Goal: Find specific page/section: Find specific page/section

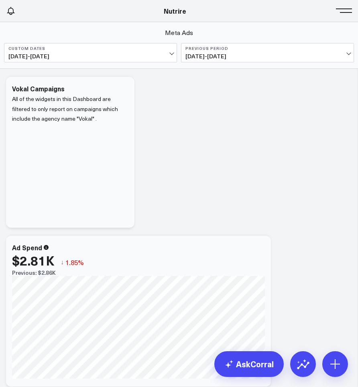
click at [350, 15] on button at bounding box center [346, 10] width 12 height 12
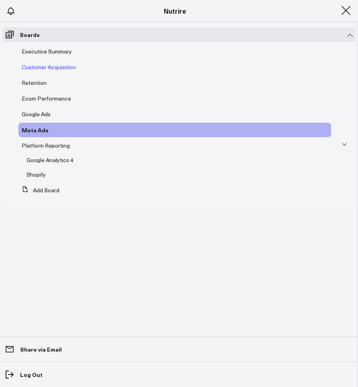
click at [63, 71] on div "Customer Acquisition" at bounding box center [174, 67] width 313 height 14
click at [63, 70] on span "Customer Acquisition" at bounding box center [49, 67] width 54 height 8
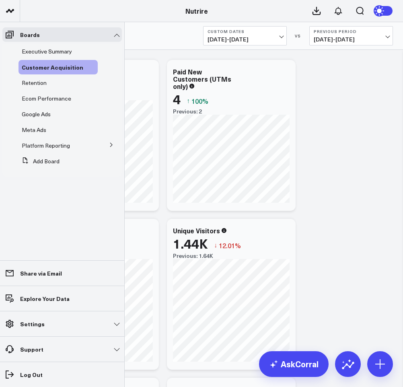
click at [13, 47] on li "Executive Summary" at bounding box center [61, 51] width 119 height 14
click at [19, 47] on div "Executive Summary" at bounding box center [57, 51] width 79 height 14
click at [23, 47] on span "Executive Summary" at bounding box center [47, 51] width 50 height 8
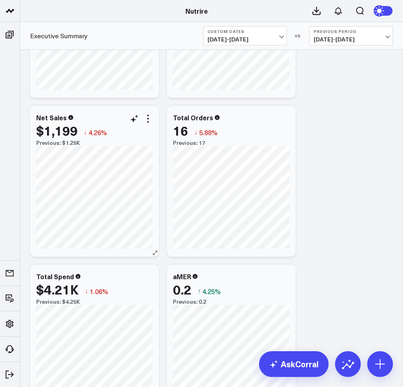
scroll to position [116, 0]
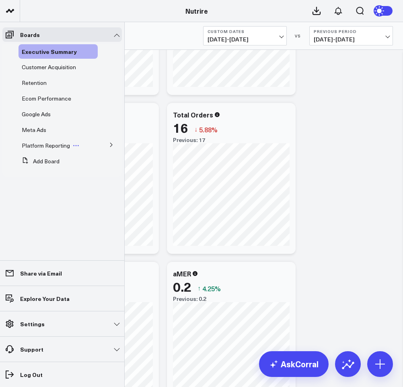
click at [50, 149] on div "Platform Reporting" at bounding box center [57, 145] width 79 height 14
drag, startPoint x: 56, startPoint y: 142, endPoint x: 51, endPoint y: 142, distance: 4.8
click at [56, 142] on span "Platform Reporting" at bounding box center [46, 145] width 48 height 8
click at [42, 117] on span "Google Ads" at bounding box center [36, 114] width 29 height 8
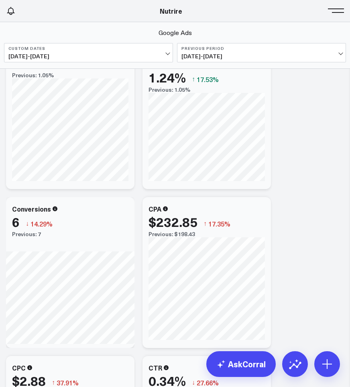
scroll to position [854, 0]
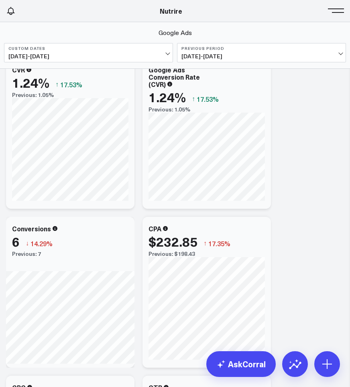
click at [339, 13] on button at bounding box center [338, 10] width 12 height 12
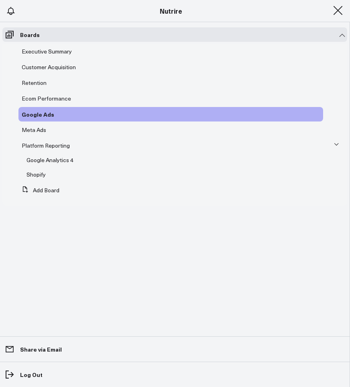
click at [334, 11] on span at bounding box center [338, 10] width 12 height 1
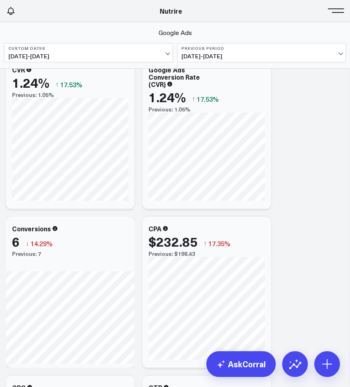
click at [334, 14] on button at bounding box center [338, 10] width 12 height 12
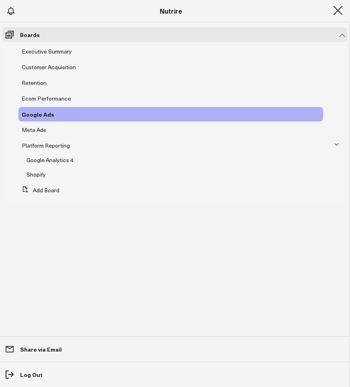
click at [334, 11] on span at bounding box center [338, 10] width 12 height 1
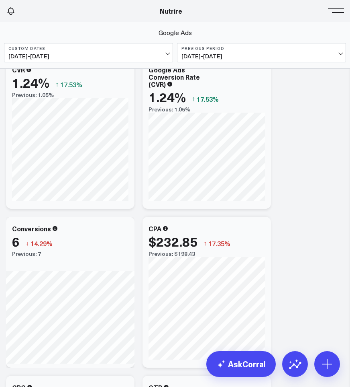
click at [334, 14] on button at bounding box center [338, 10] width 12 height 12
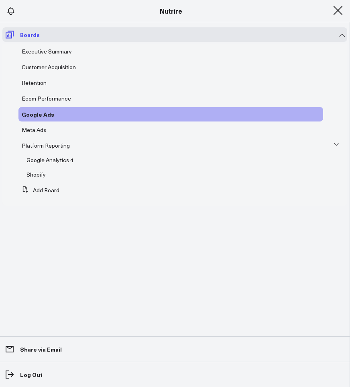
click at [5, 37] on icon at bounding box center [10, 35] width 10 height 10
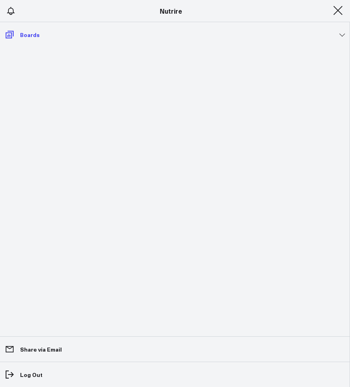
click at [5, 37] on icon at bounding box center [10, 35] width 10 height 10
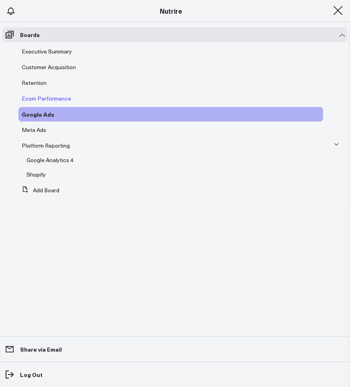
click at [45, 96] on span "Ecom Performance" at bounding box center [46, 98] width 49 height 8
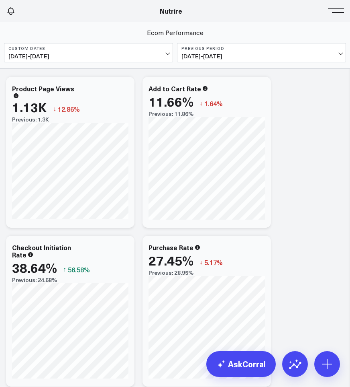
click at [337, 10] on span at bounding box center [338, 10] width 12 height 1
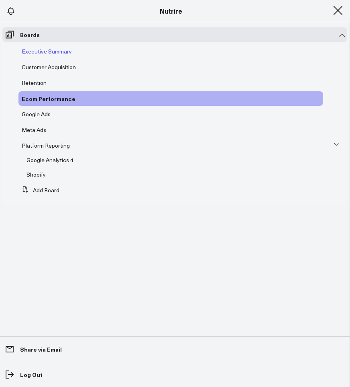
click at [50, 48] on span "Executive Summary" at bounding box center [47, 51] width 50 height 8
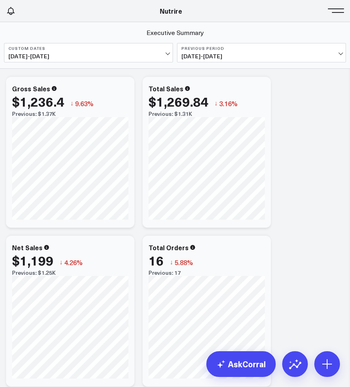
click at [335, 18] on header "Athletico Farmer Focus Force of Nature Nutrire The Mather Group Weber Nutrire A…" at bounding box center [175, 11] width 350 height 22
click at [340, 11] on button at bounding box center [338, 10] width 12 height 12
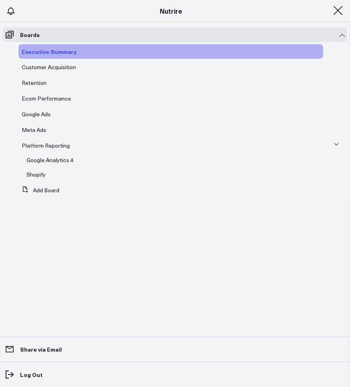
click at [42, 52] on span "Executive Summary" at bounding box center [49, 51] width 55 height 8
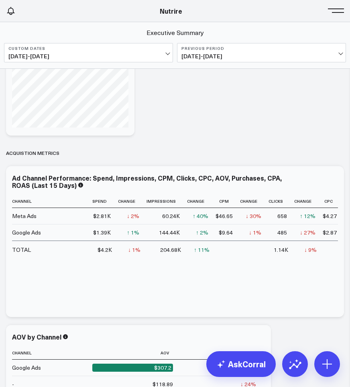
click at [98, 248] on div "$4.2K" at bounding box center [105, 250] width 14 height 8
